Goal: Task Accomplishment & Management: Complete application form

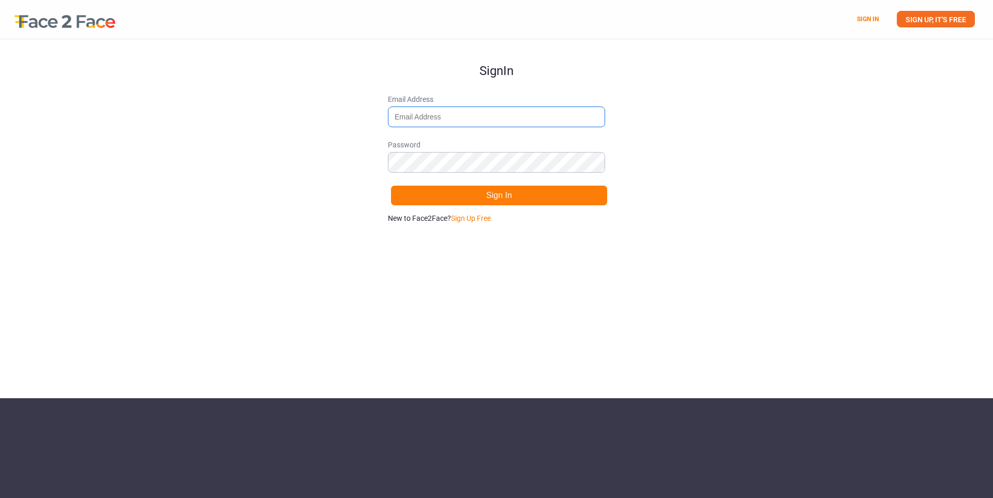
click at [462, 121] on input "Email Address" at bounding box center [496, 117] width 217 height 21
type input "o"
type input "[EMAIL_ADDRESS][DOMAIN_NAME]"
click at [467, 216] on link "Sign Up Free" at bounding box center [471, 218] width 40 height 8
click at [506, 198] on button "Sign Up" at bounding box center [498, 195] width 217 height 21
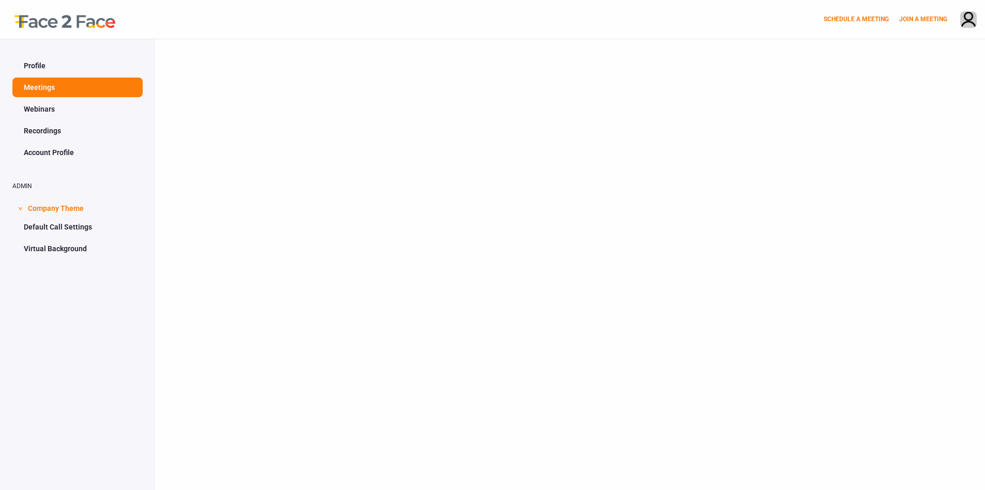
click at [724, 91] on div at bounding box center [570, 284] width 830 height 490
